Goal: Complete application form

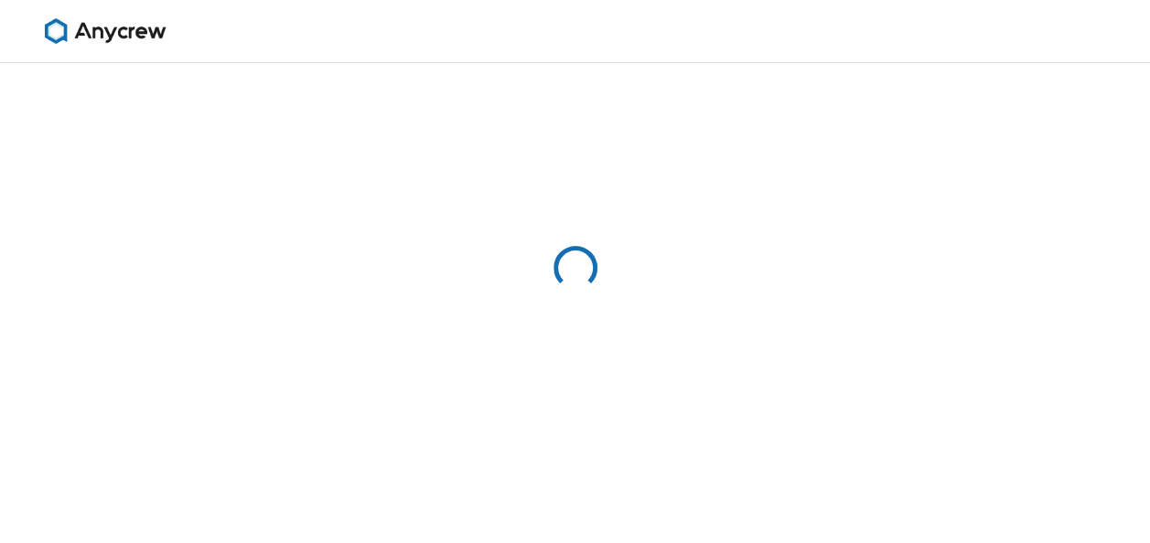
select select "13"
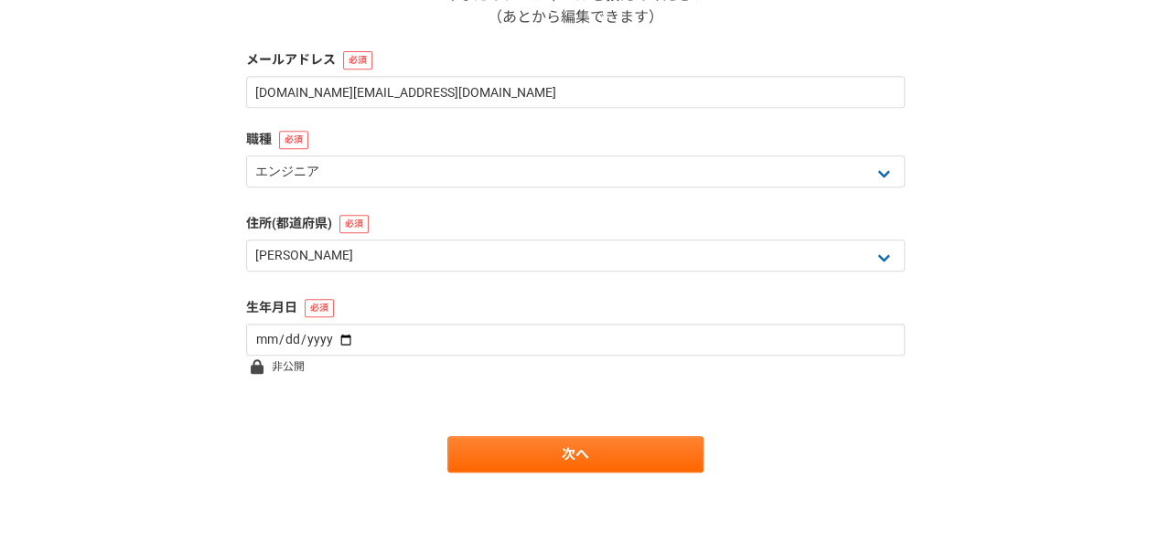
scroll to position [368, 0]
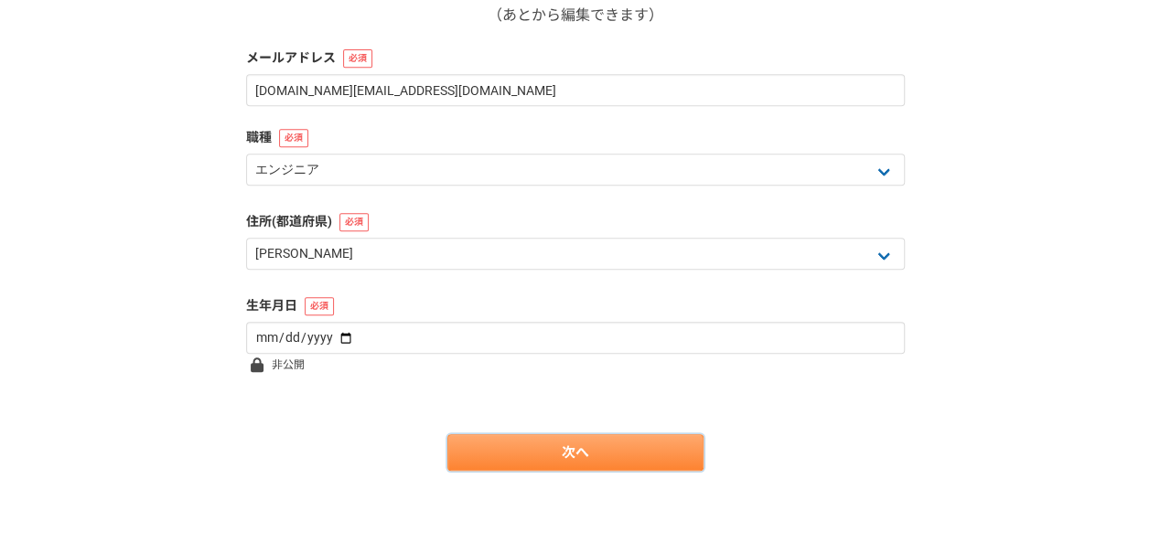
click at [631, 442] on link "次へ" at bounding box center [575, 452] width 256 height 37
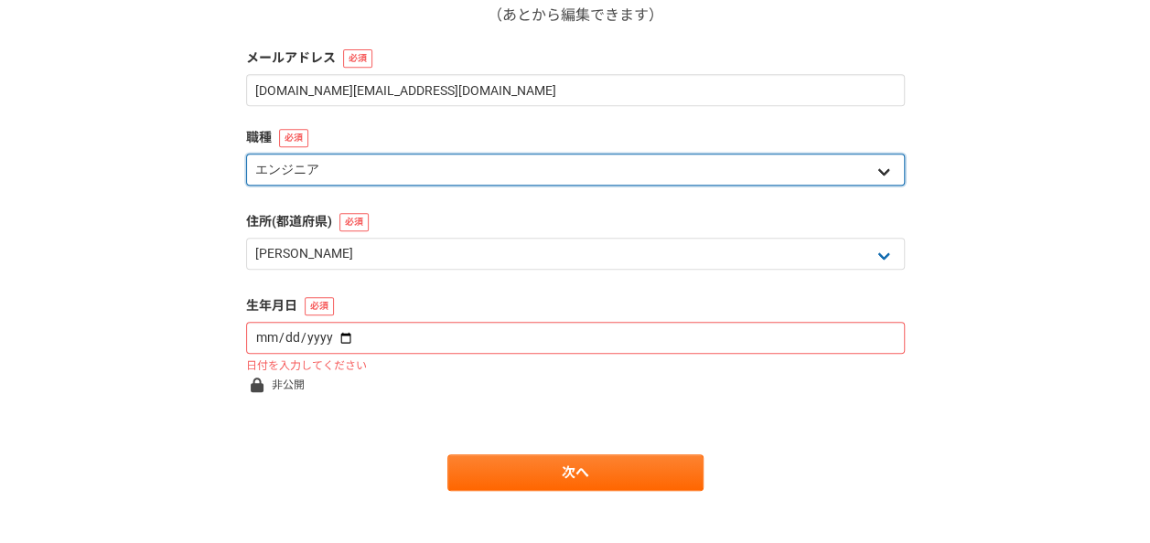
click at [650, 177] on select "エンジニア デザイナー ライター 営業 マーケティング 企画・事業開発 バックオフィス その他" at bounding box center [575, 170] width 659 height 32
select select "5"
click at [246, 154] on select "エンジニア デザイナー ライター 営業 マーケティング 企画・事業開発 バックオフィス その他" at bounding box center [575, 170] width 659 height 32
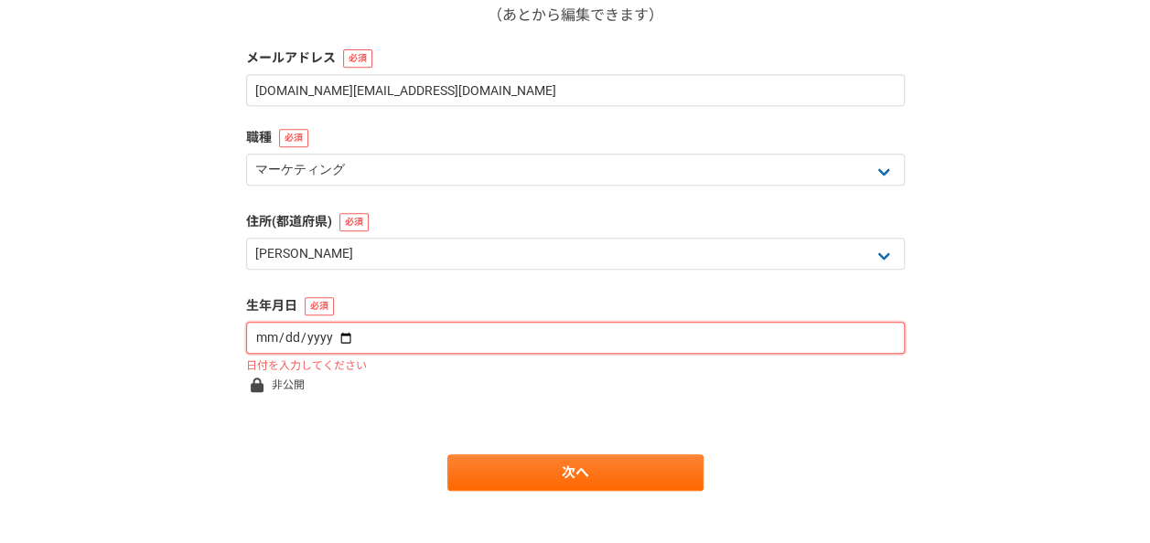
click at [448, 339] on input "date" at bounding box center [575, 338] width 659 height 32
click at [345, 337] on input "date" at bounding box center [575, 338] width 659 height 32
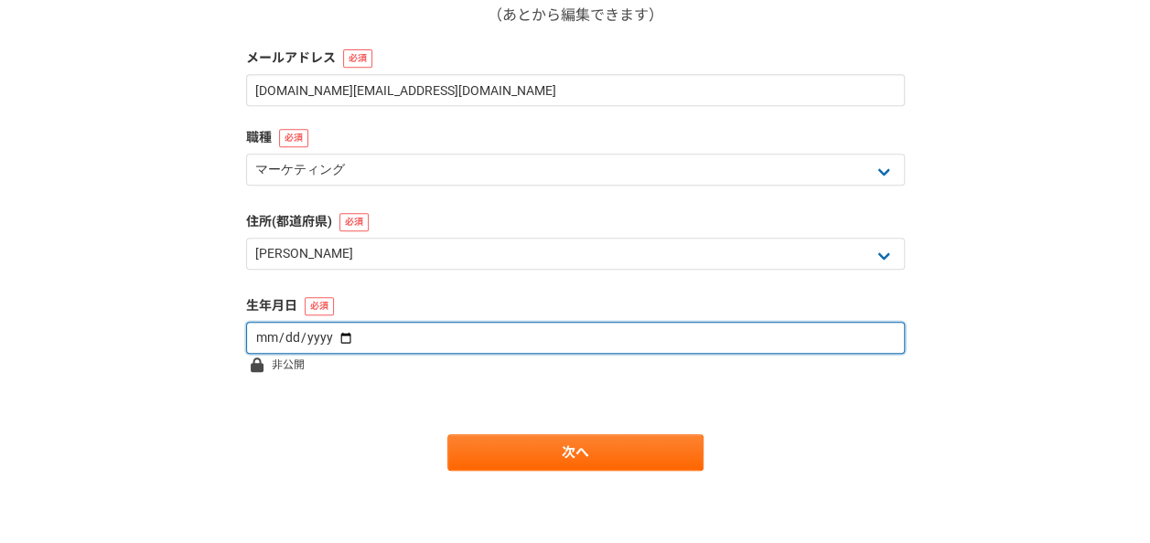
type input "1972-04-28"
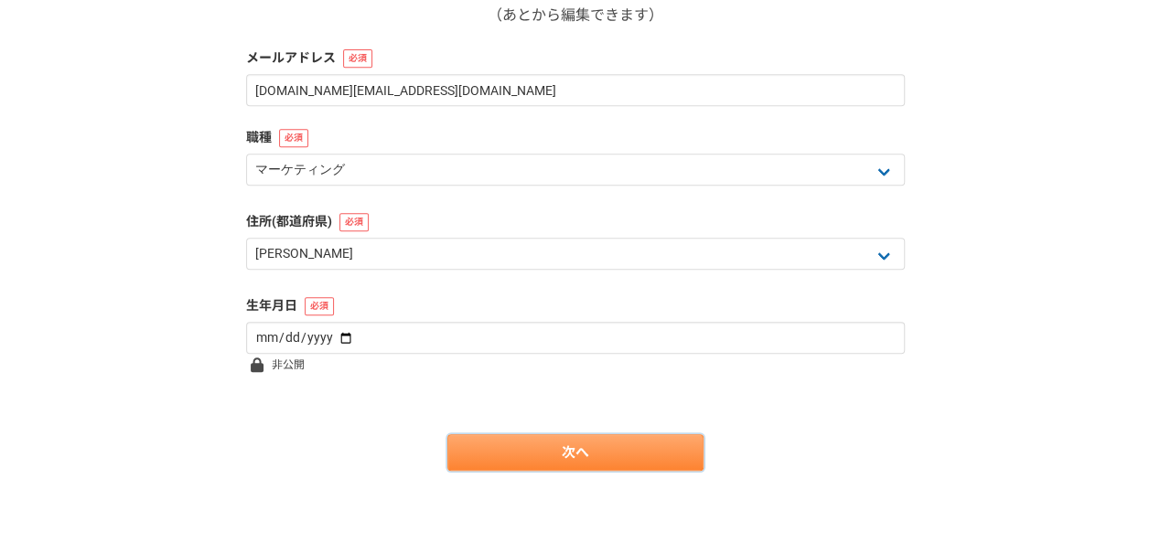
click at [602, 448] on link "次へ" at bounding box center [575, 452] width 256 height 37
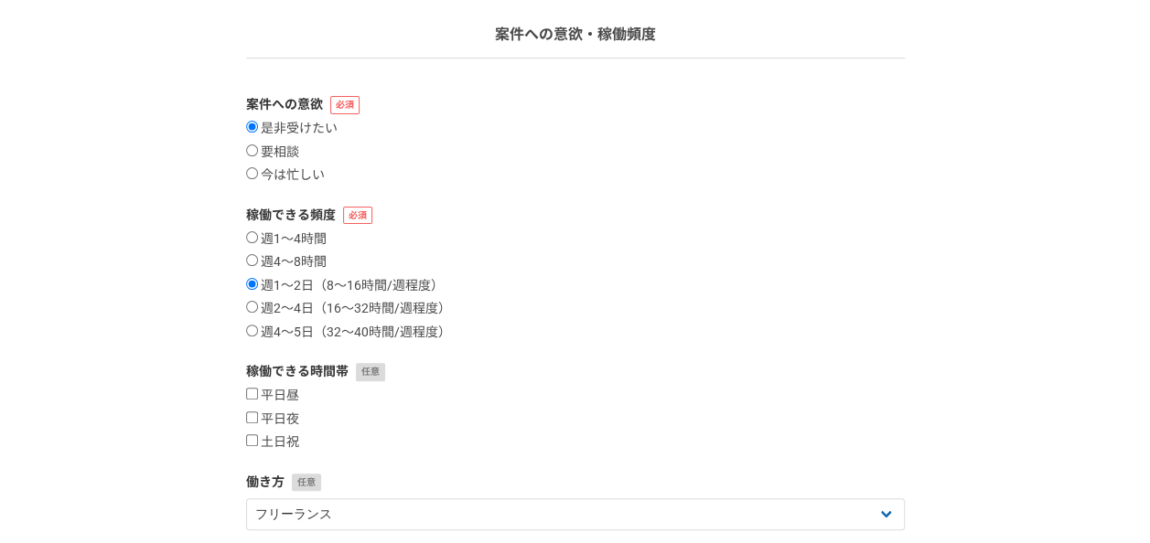
scroll to position [119, 0]
click at [246, 395] on input "平日昼" at bounding box center [252, 395] width 12 height 12
checkbox input "true"
click at [247, 415] on input "平日夜" at bounding box center [252, 418] width 12 height 12
checkbox input "true"
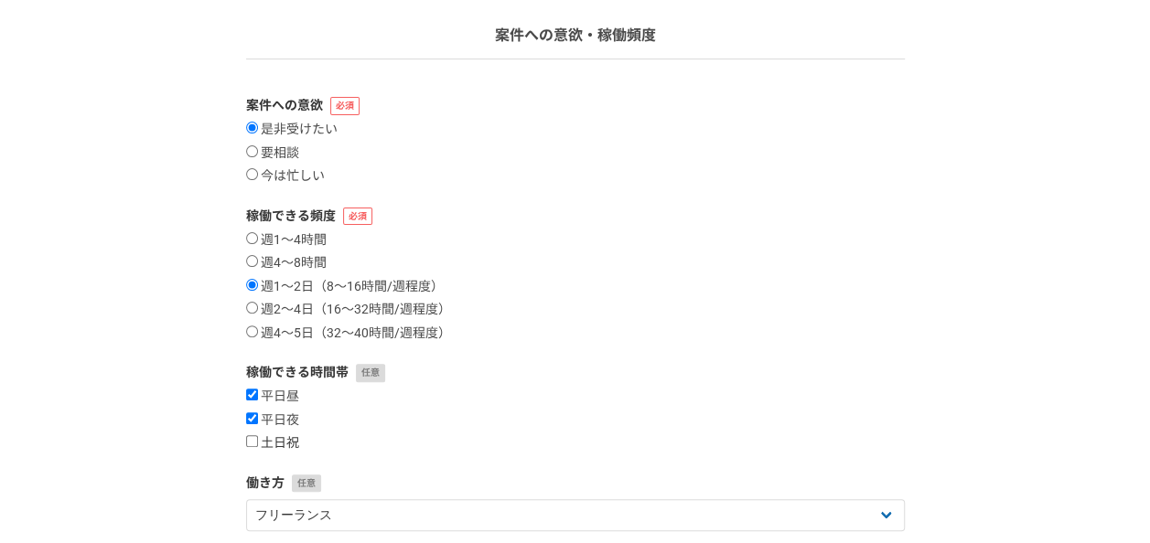
drag, startPoint x: 250, startPoint y: 444, endPoint x: 267, endPoint y: 439, distance: 18.0
click at [251, 444] on input "土日祝" at bounding box center [252, 441] width 12 height 12
checkbox input "true"
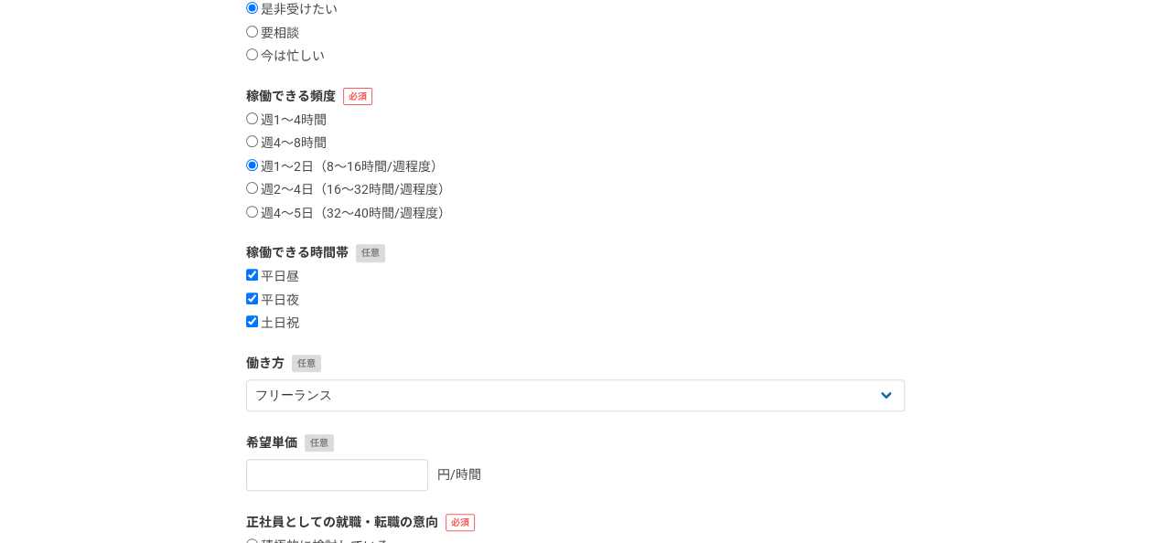
scroll to position [302, 0]
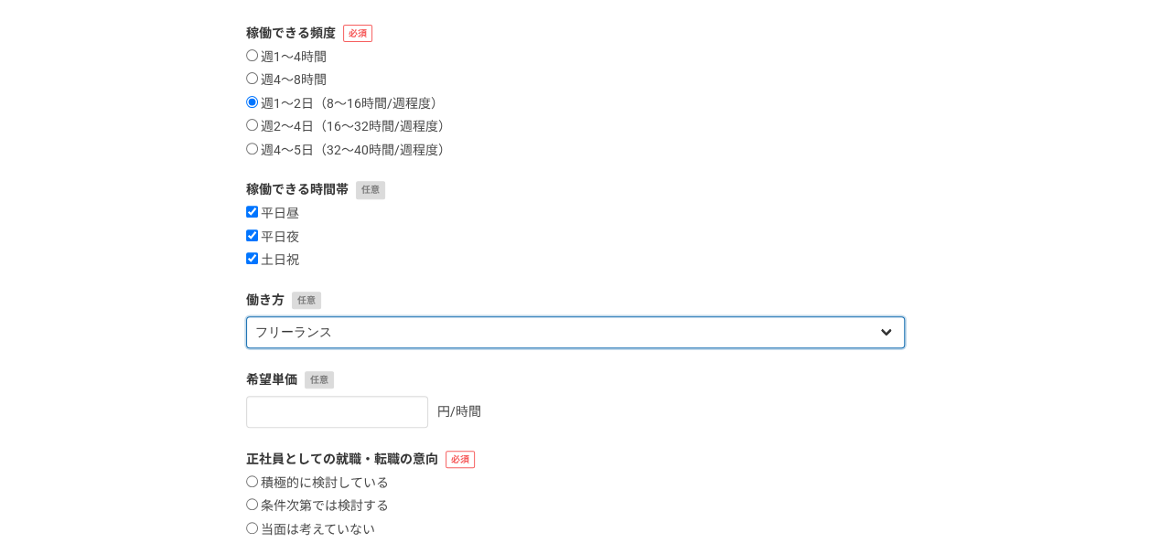
click at [872, 324] on select "フリーランス 副業 その他" at bounding box center [575, 332] width 659 height 32
select select "sidejob"
click at [246, 316] on select "フリーランス 副業 その他" at bounding box center [575, 332] width 659 height 32
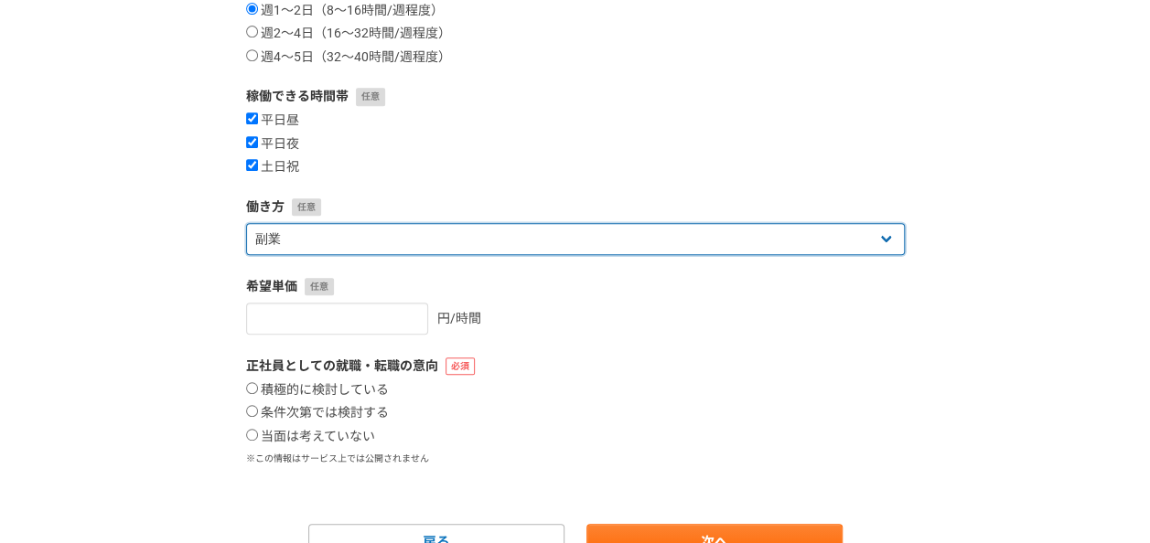
scroll to position [485, 0]
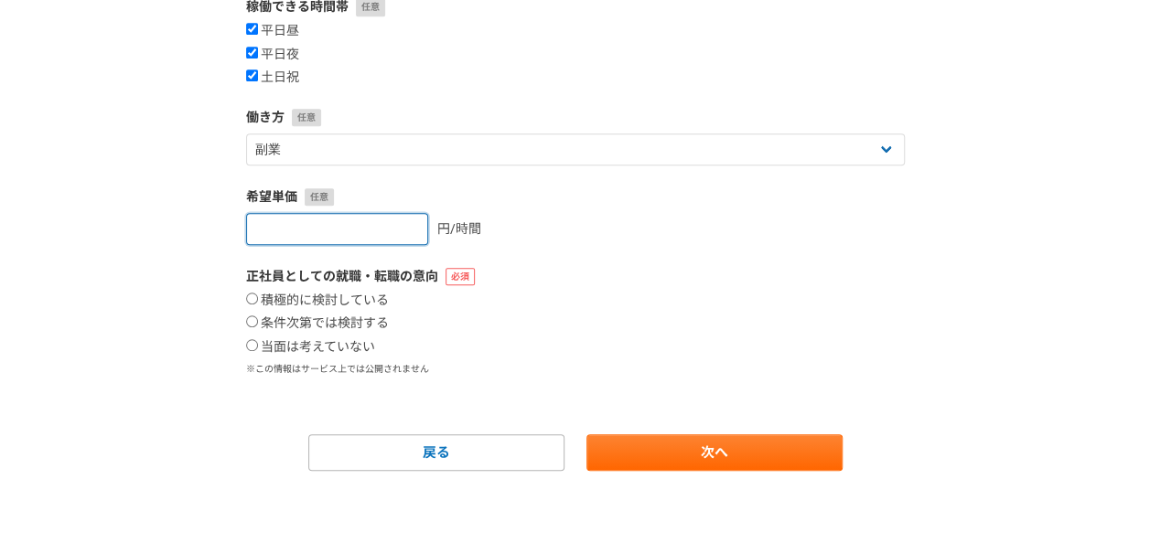
click at [400, 218] on input "number" at bounding box center [337, 229] width 182 height 32
type input "1"
click at [391, 226] on input "1" at bounding box center [337, 229] width 182 height 32
type input "8000"
click at [605, 293] on div "積極的に検討している 条件次第では検討する 当面は考えていない" at bounding box center [575, 324] width 659 height 63
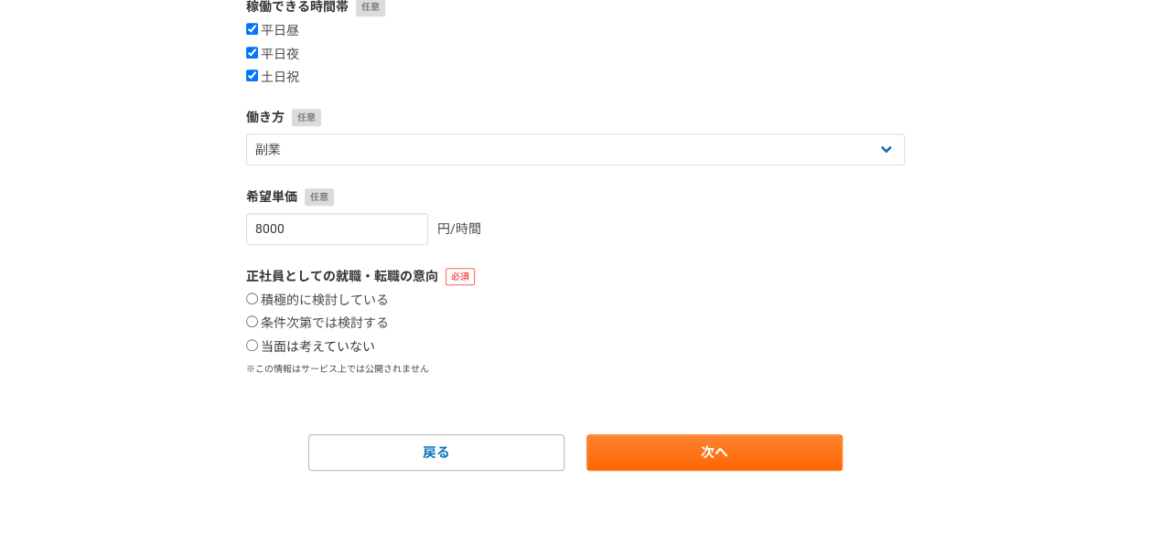
click at [255, 341] on input "当面は考えていない" at bounding box center [252, 345] width 12 height 12
radio input "true"
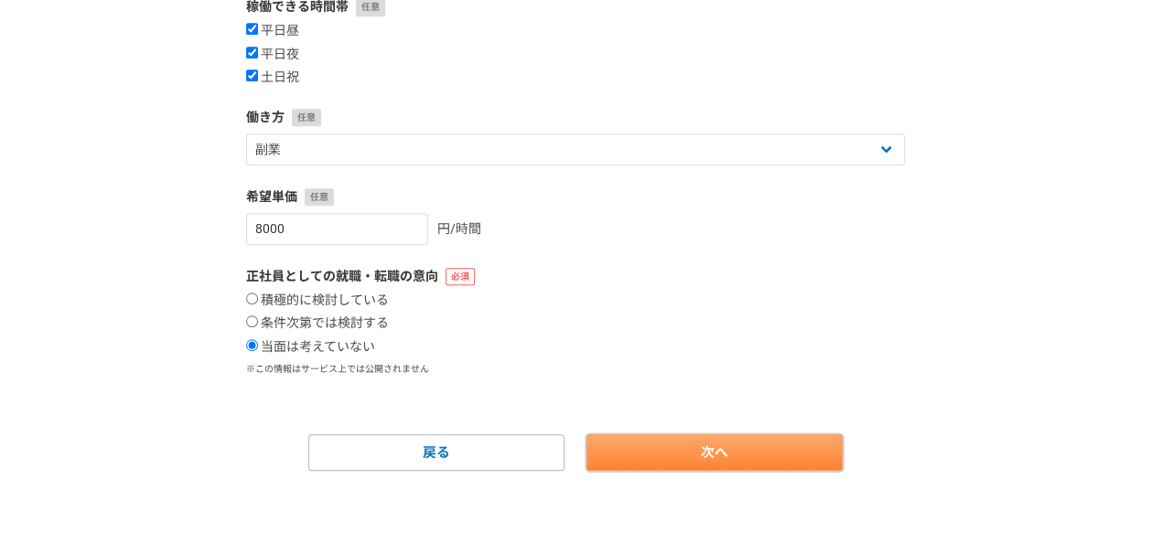
click at [643, 448] on link "次へ" at bounding box center [714, 452] width 256 height 37
select select
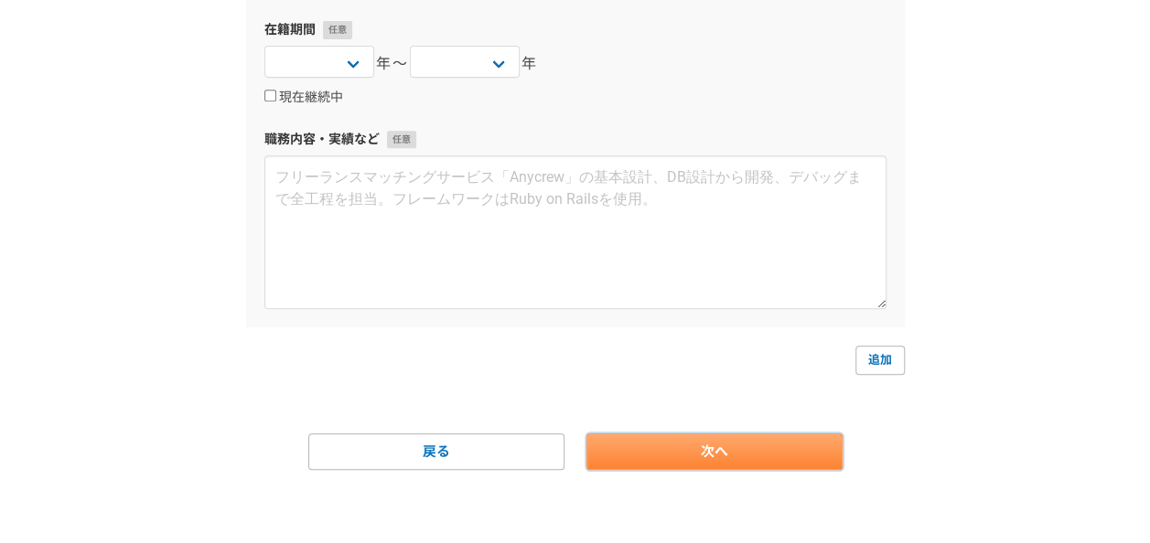
scroll to position [0, 0]
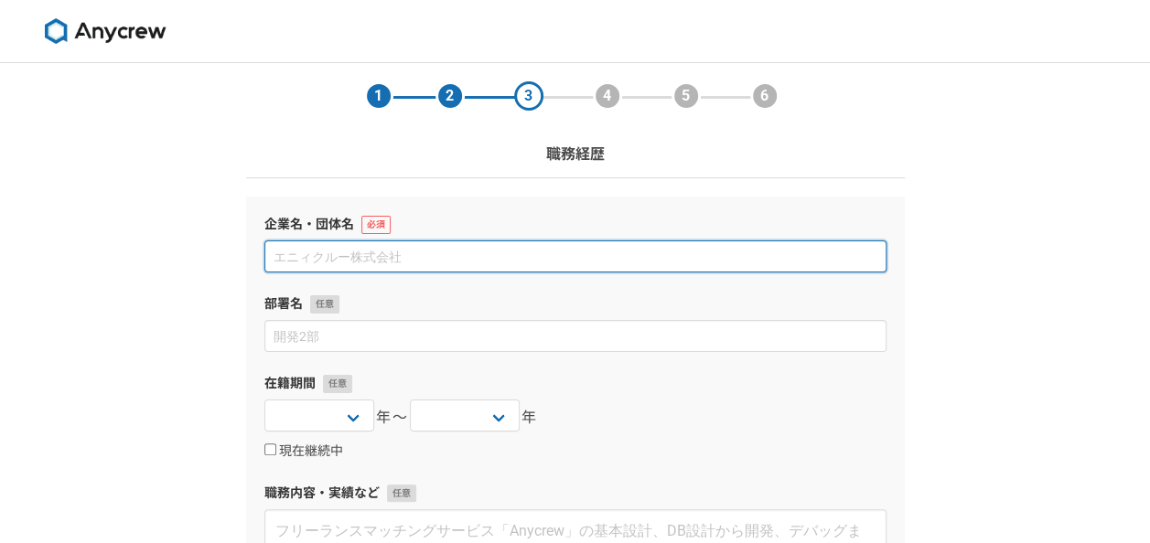
click at [470, 251] on input at bounding box center [575, 257] width 622 height 32
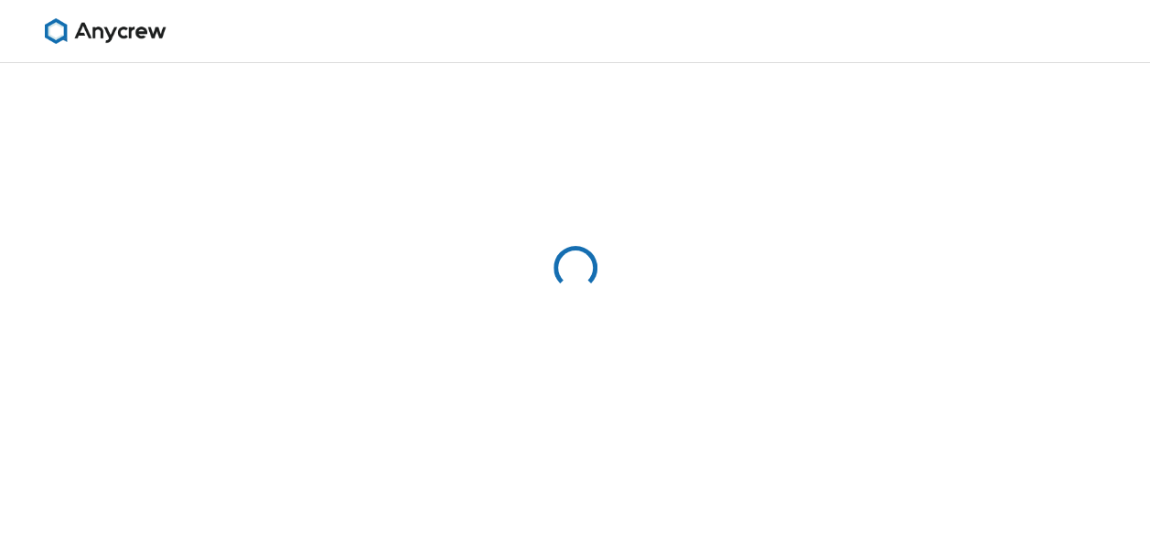
select select "13"
